Goal: Entertainment & Leisure: Consume media (video, audio)

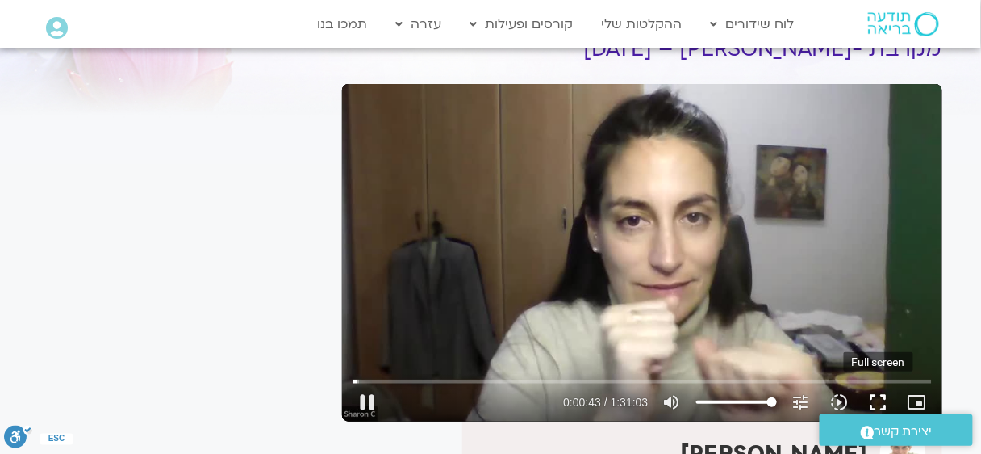
click at [878, 392] on button "fullscreen" at bounding box center [878, 402] width 39 height 39
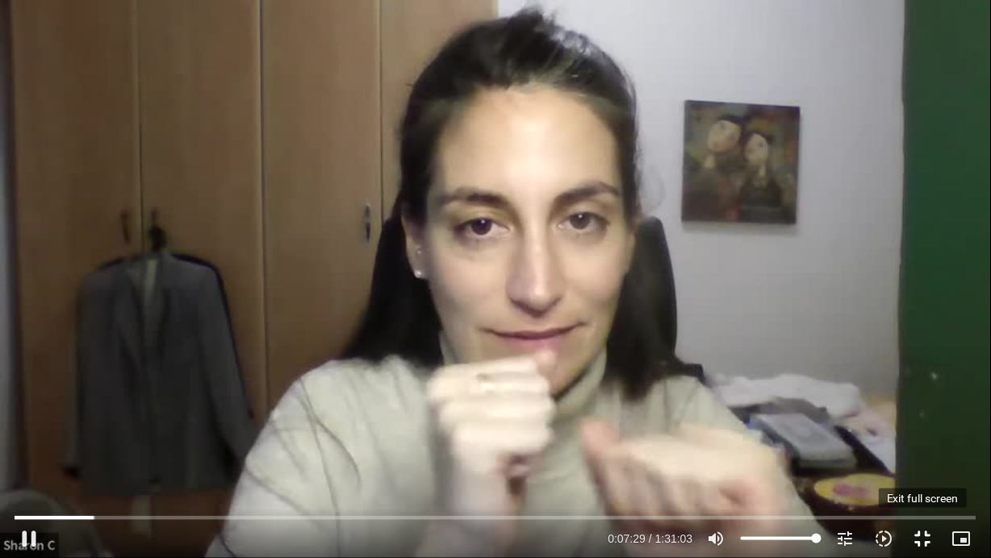
click at [930, 453] on button "fullscreen_exit" at bounding box center [923, 538] width 39 height 39
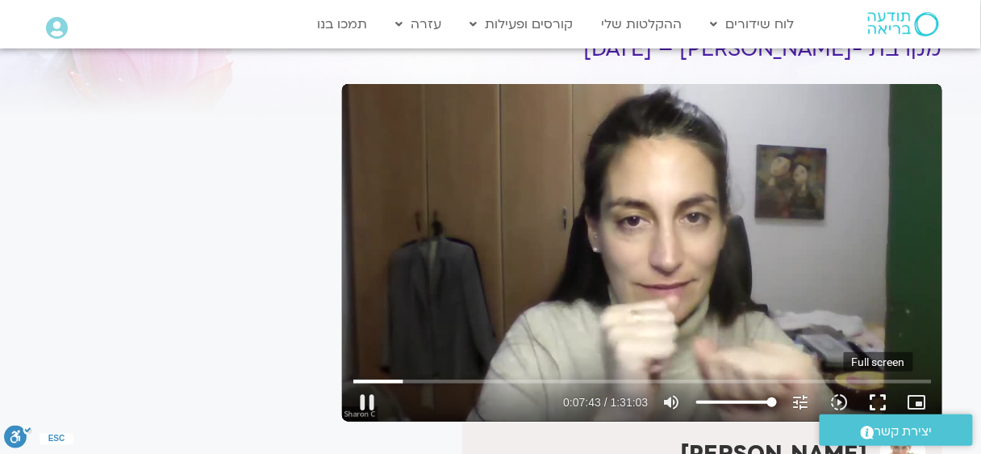
click at [882, 393] on button "fullscreen" at bounding box center [878, 402] width 39 height 39
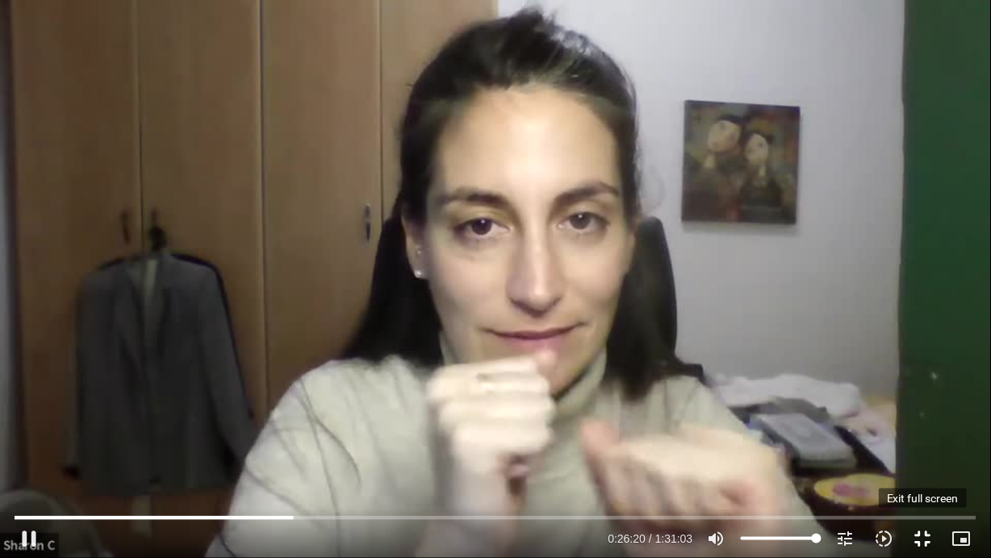
click at [926, 453] on button "fullscreen_exit" at bounding box center [923, 538] width 39 height 39
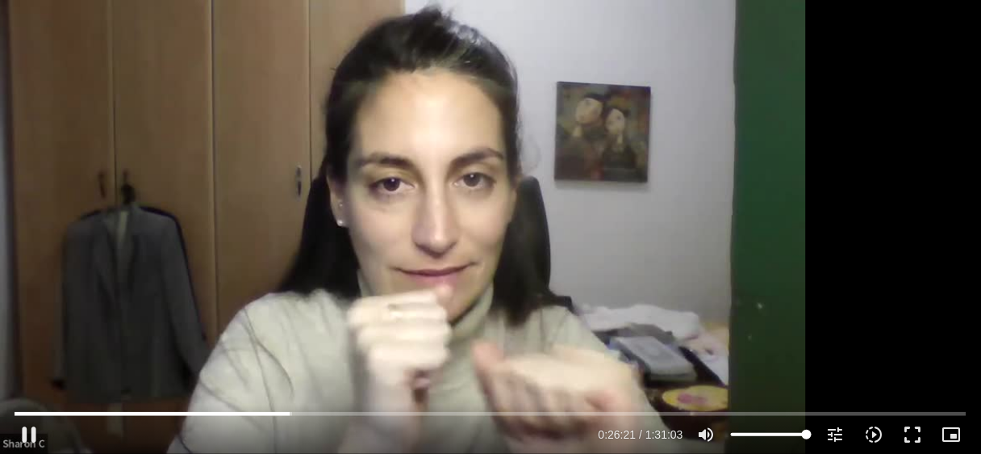
type input "1581.916564"
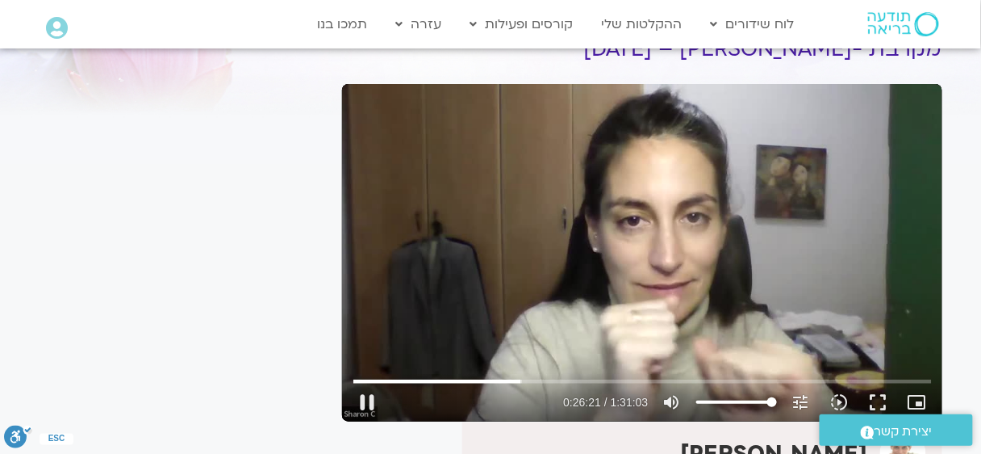
type input "49"
type input "1582.050309"
type input "49"
click at [736, 401] on input "Volume" at bounding box center [736, 402] width 81 height 10
type input "1584.503494"
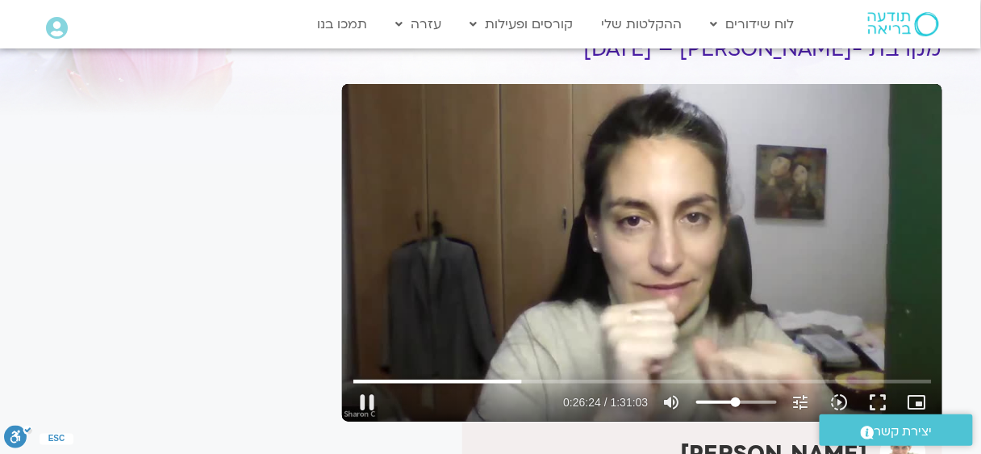
type input "26.8181818181818"
type input "1584.638281"
type input "26.8181818181818"
click at [720, 402] on input "Volume" at bounding box center [736, 402] width 81 height 10
click at [699, 249] on div "Skip Ad 1:01:53 pause 0:41:10 / 1:31:03 volume_up Mute tune Resolution Auto 480…" at bounding box center [642, 252] width 600 height 337
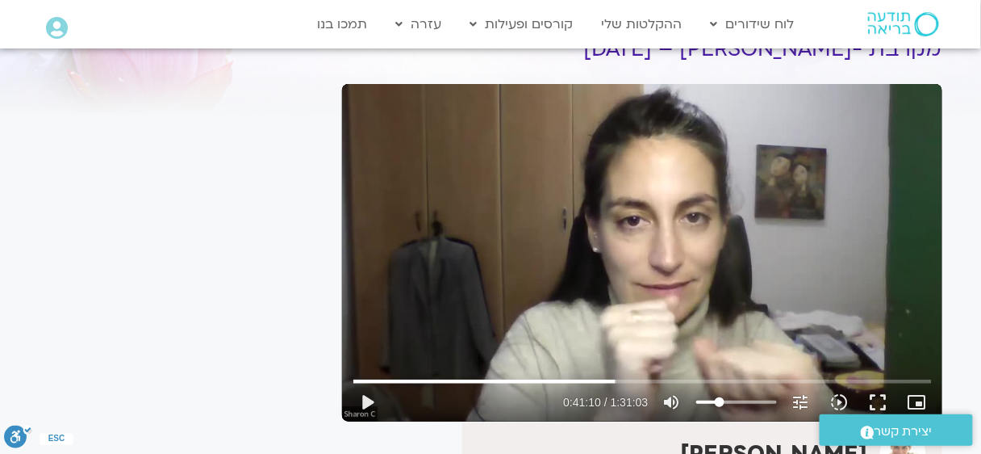
click at [702, 271] on div "Skip Ad 1:01:53 play_arrow 0:41:10 / 1:31:03 volume_up Mute tune Resolution Aut…" at bounding box center [642, 252] width 600 height 337
click at [701, 271] on div "Skip Ad 1:01:53 pause 0:41:11 / 1:31:03 volume_up Mute tune Resolution Auto 480…" at bounding box center [642, 252] width 600 height 337
type input "2471.682362"
